Goal: Transaction & Acquisition: Download file/media

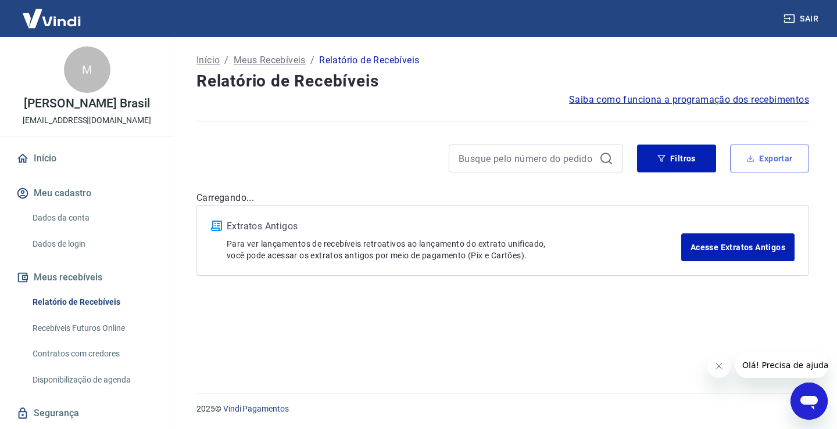
click at [767, 159] on button "Exportar" at bounding box center [769, 159] width 79 height 28
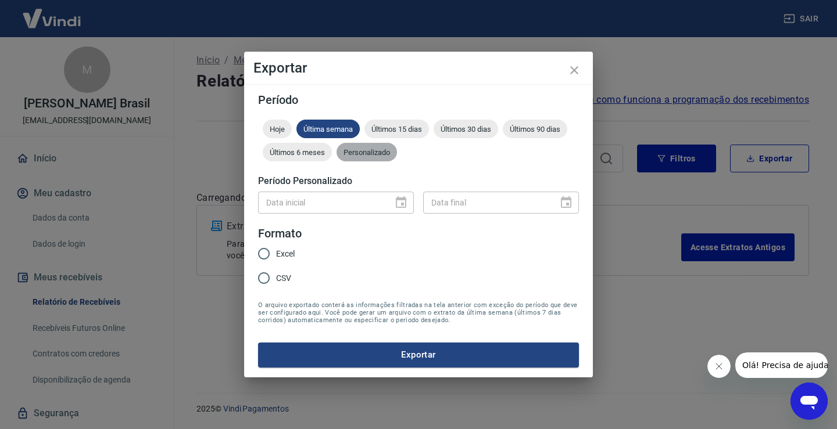
click at [355, 152] on span "Personalizado" at bounding box center [367, 152] width 60 height 9
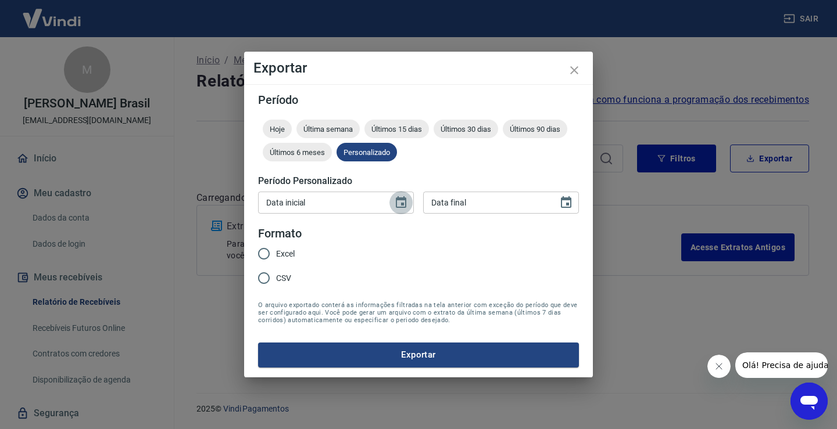
click at [398, 204] on icon "Choose date" at bounding box center [401, 203] width 14 height 14
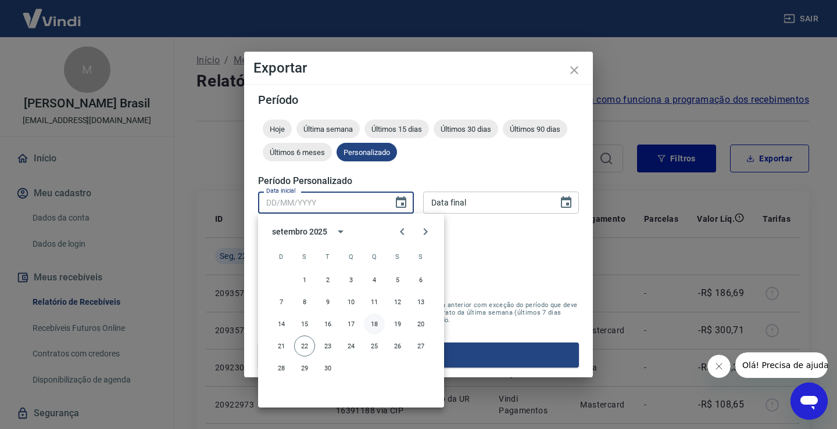
click at [378, 325] on button "18" at bounding box center [374, 324] width 21 height 21
type input "18/09/2025"
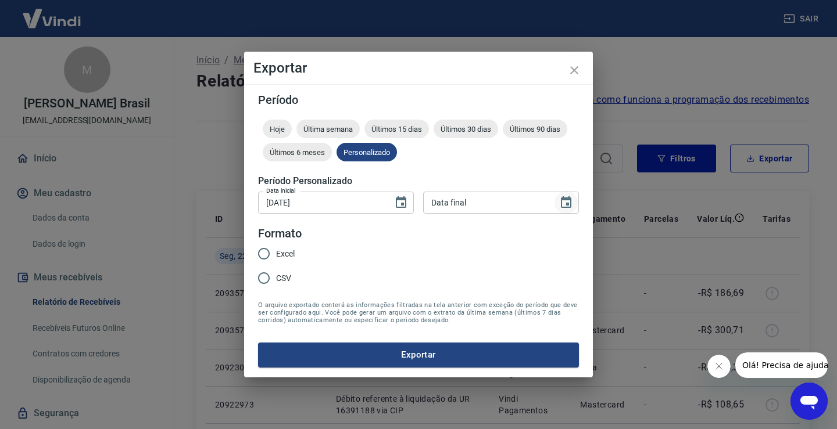
click at [563, 206] on icon "Choose date" at bounding box center [566, 203] width 14 height 14
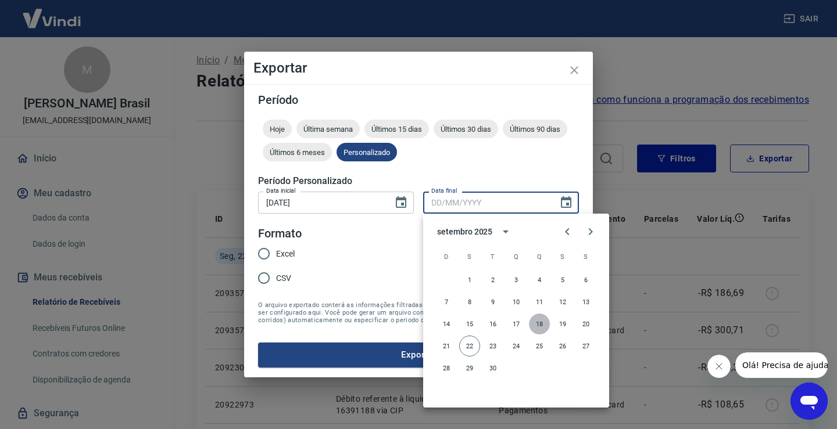
click at [539, 323] on button "18" at bounding box center [539, 324] width 21 height 21
type input "18/09/2025"
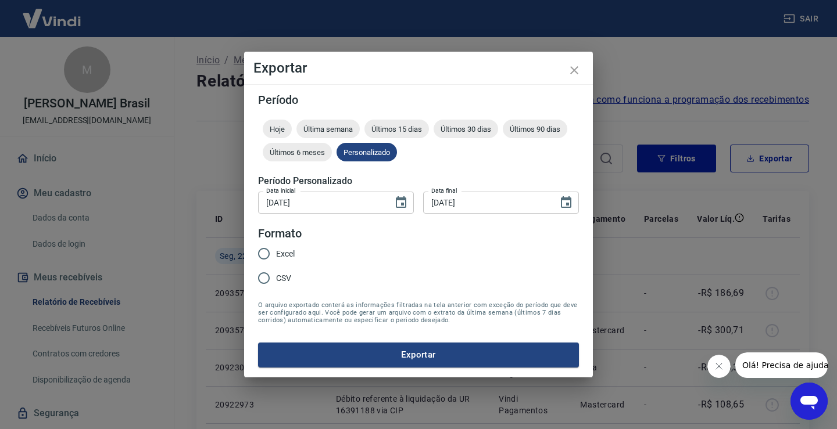
click at [300, 257] on div "Excel CSV" at bounding box center [281, 267] width 46 height 51
click at [293, 256] on span "Excel" at bounding box center [285, 254] width 19 height 12
click at [276, 256] on input "Excel" at bounding box center [264, 254] width 24 height 24
radio input "true"
click at [405, 356] on button "Exportar" at bounding box center [418, 355] width 321 height 24
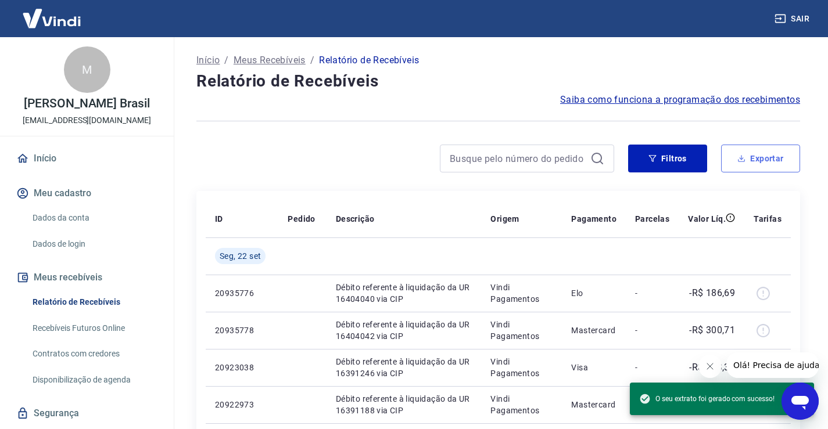
click at [778, 152] on button "Exportar" at bounding box center [760, 159] width 79 height 28
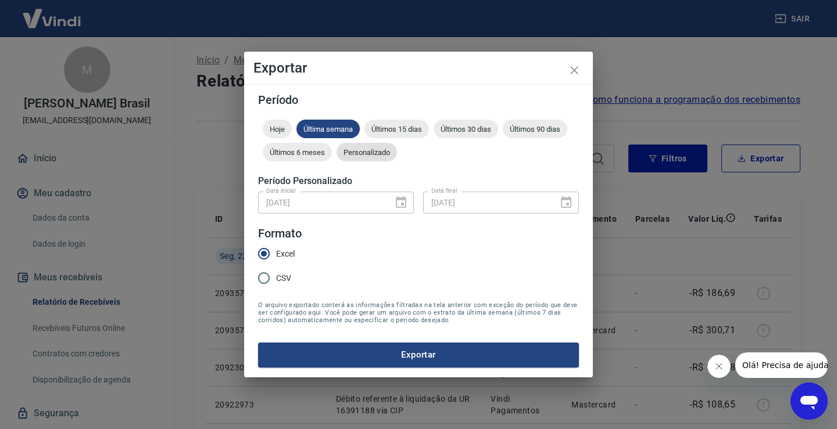
click at [376, 153] on span "Personalizado" at bounding box center [367, 152] width 60 height 9
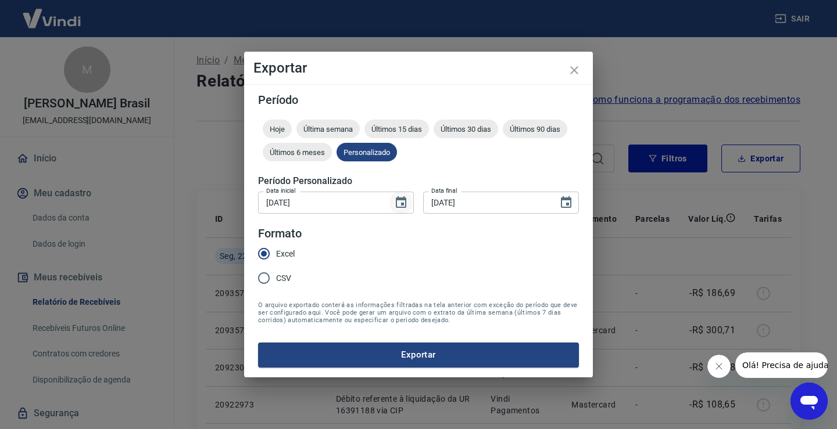
click at [389, 204] on div "18/09/2025 Data inicial" at bounding box center [336, 203] width 156 height 22
click at [403, 201] on icon "Choose date, selected date is 18 de set de 2025" at bounding box center [401, 202] width 10 height 12
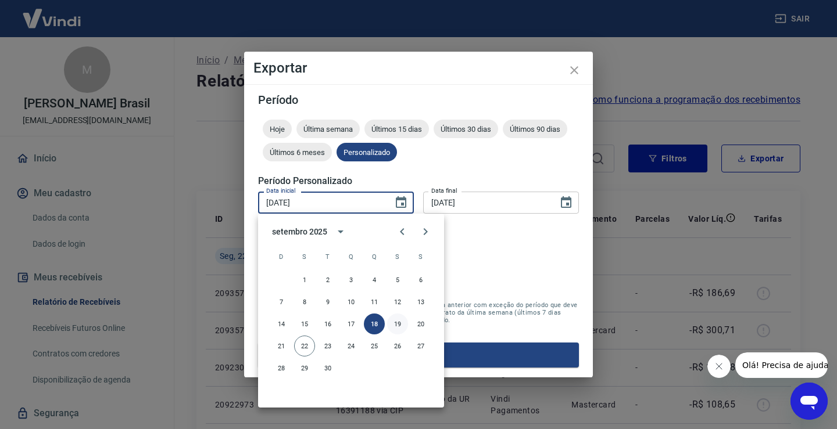
click at [395, 324] on button "19" at bounding box center [397, 324] width 21 height 21
type input "19/09/2025"
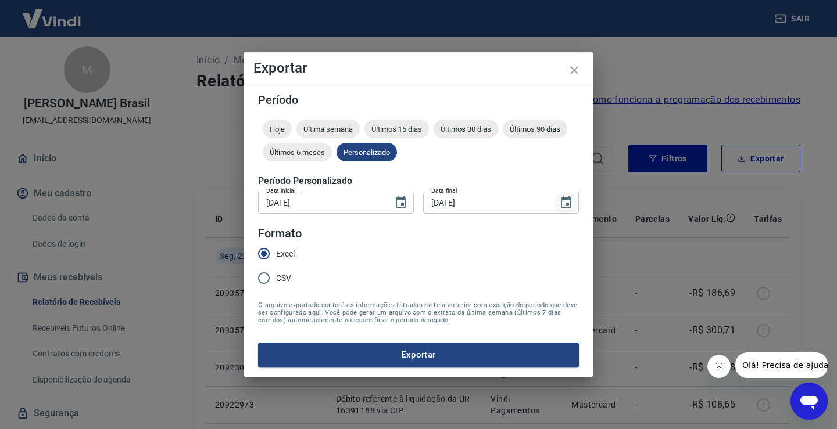
drag, startPoint x: 578, startPoint y: 196, endPoint x: 564, endPoint y: 202, distance: 15.6
click at [576, 199] on div "Período Hoje Última semana Últimos 15 dias Últimos 30 dias Últimos 90 dias Últi…" at bounding box center [418, 230] width 349 height 293
click at [564, 202] on icon "Choose date, selected date is 18 de set de 2025" at bounding box center [566, 203] width 14 height 14
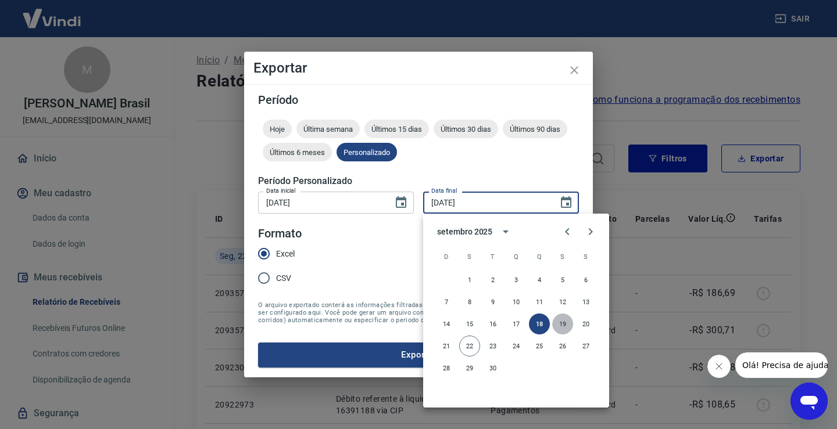
click at [560, 325] on button "19" at bounding box center [562, 324] width 21 height 21
type input "19/09/2025"
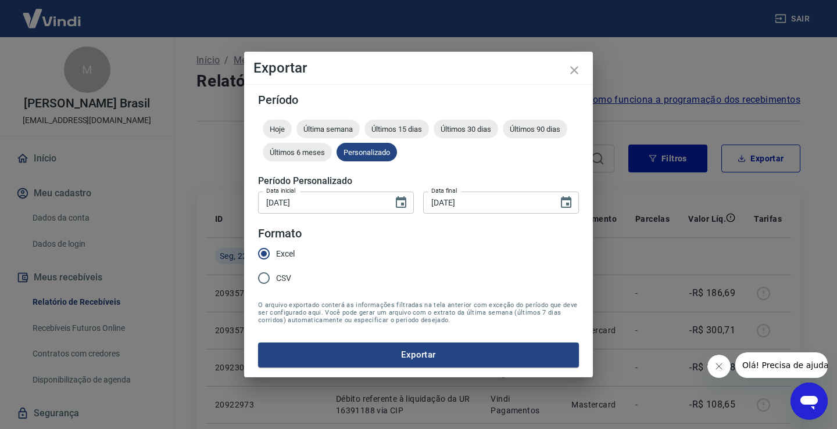
click at [400, 350] on button "Exportar" at bounding box center [418, 355] width 321 height 24
